Goal: Task Accomplishment & Management: Use online tool/utility

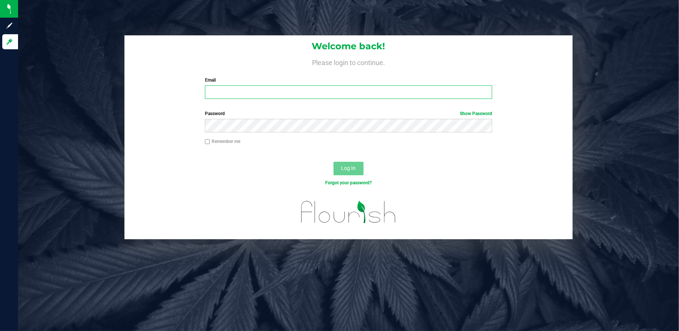
type input "[PERSON_NAME][EMAIL_ADDRESS][DOMAIN_NAME]"
click at [340, 165] on button "Log In" at bounding box center [348, 169] width 30 height 14
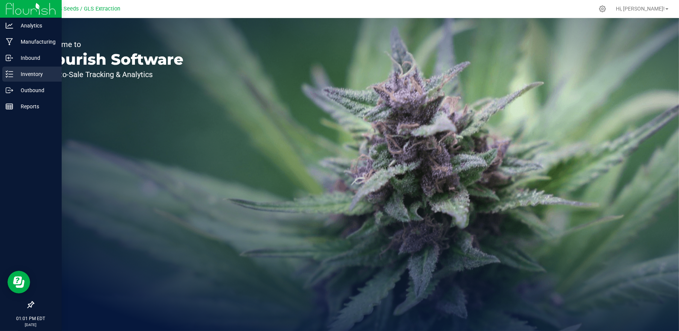
click at [30, 77] on p "Inventory" at bounding box center [35, 74] width 45 height 9
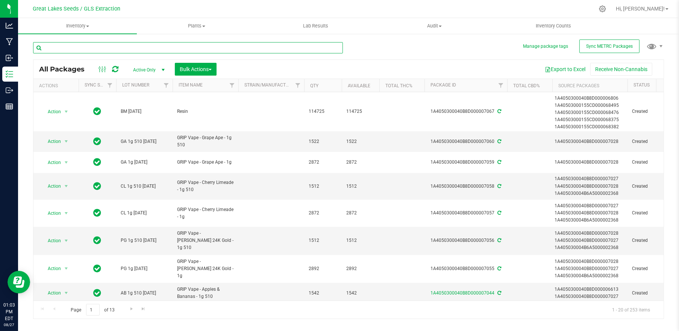
click at [82, 50] on input "text" at bounding box center [188, 47] width 310 height 11
type input "7067"
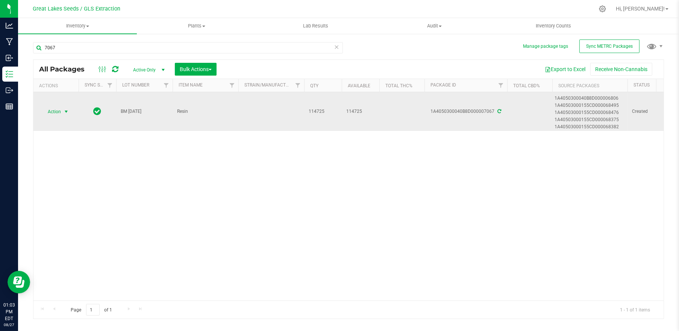
click at [59, 111] on span "Action" at bounding box center [51, 111] width 20 height 11
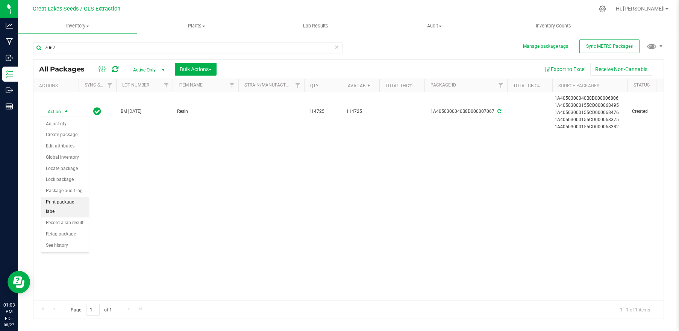
click at [71, 199] on li "Print package label" at bounding box center [64, 206] width 47 height 21
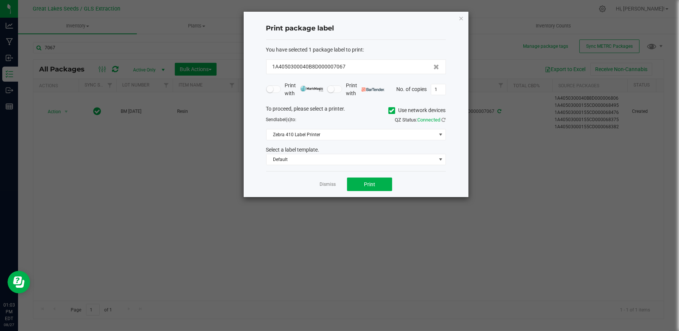
drag, startPoint x: 391, startPoint y: 111, endPoint x: 386, endPoint y: 113, distance: 5.6
click at [390, 110] on icon at bounding box center [391, 110] width 5 height 0
click at [0, 0] on input "Use network devices" at bounding box center [0, 0] width 0 height 0
click at [368, 132] on span at bounding box center [350, 134] width 169 height 11
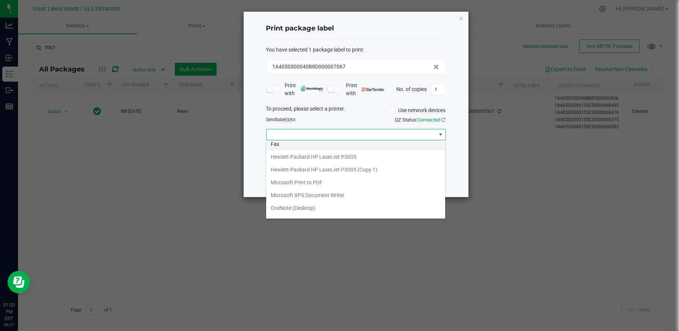
scroll to position [90, 0]
click at [328, 193] on ZPL "ZDesigner ZD411-203dpi ZPL" at bounding box center [355, 198] width 179 height 13
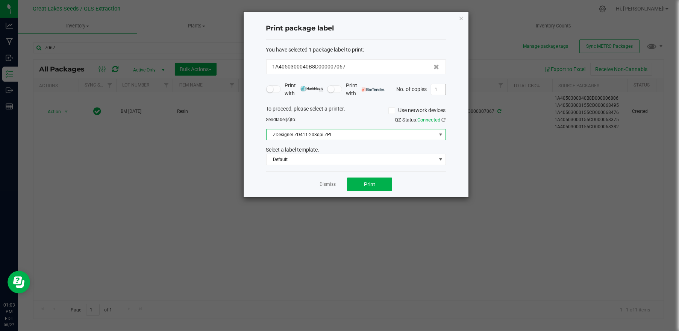
click at [443, 90] on input "1" at bounding box center [438, 89] width 14 height 11
type input "3"
click at [349, 160] on span "Default" at bounding box center [350, 159] width 169 height 11
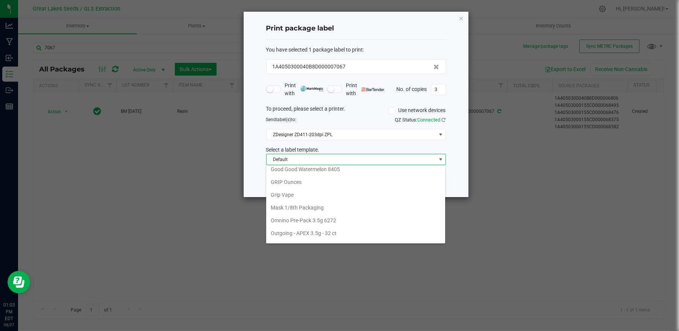
scroll to position [200, 0]
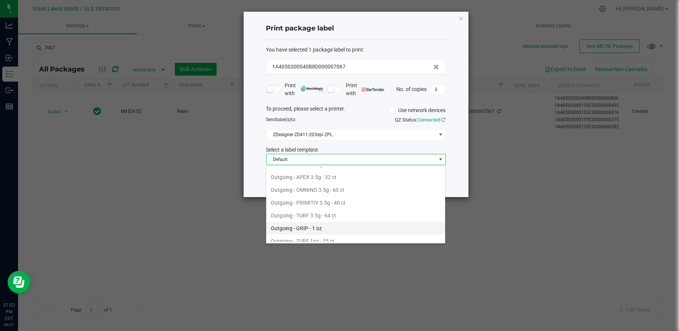
click at [332, 223] on li "Outgoing - GRIP - 1 oz" at bounding box center [355, 228] width 179 height 13
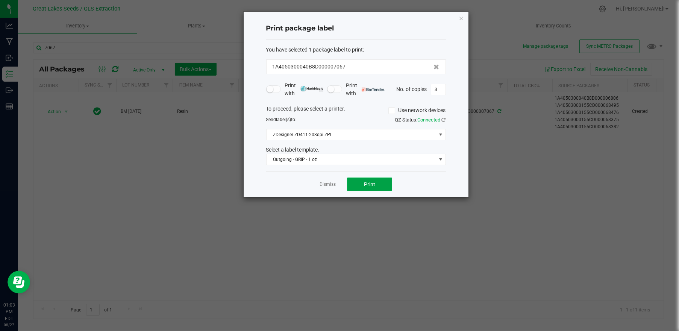
click at [362, 188] on button "Print" at bounding box center [369, 184] width 45 height 14
